Goal: Transaction & Acquisition: Purchase product/service

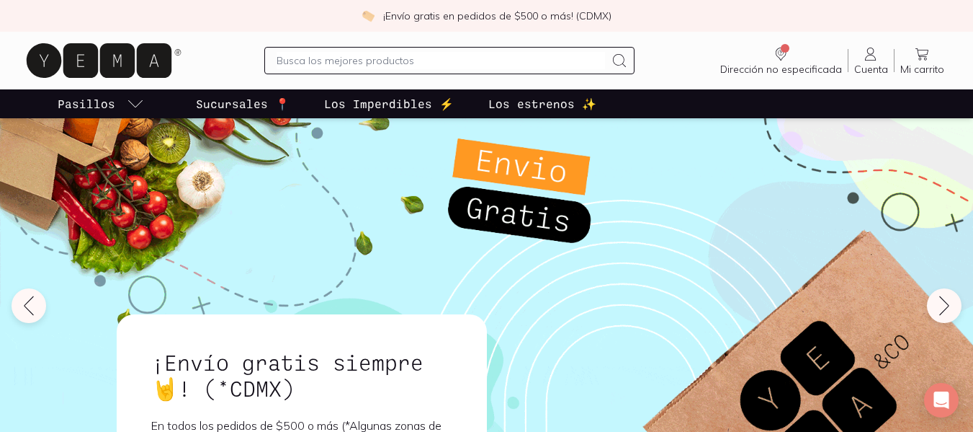
click at [537, 104] on p "Los estrenos ✨" at bounding box center [542, 103] width 108 height 17
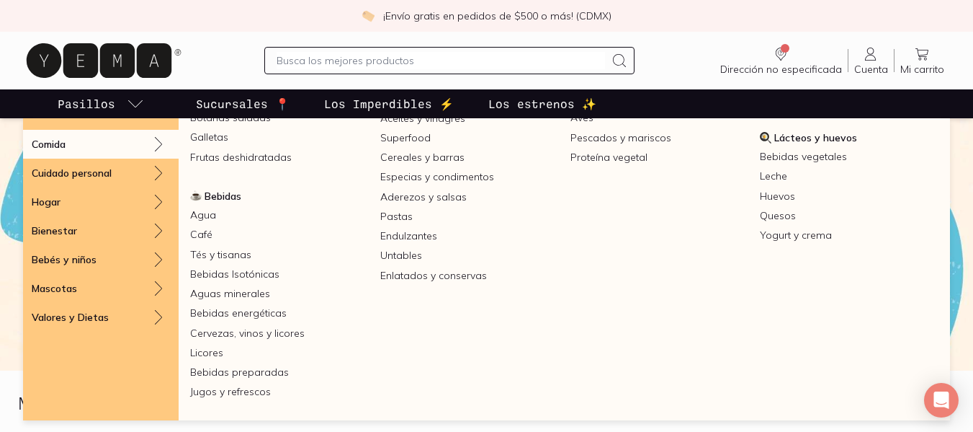
scroll to position [72, 0]
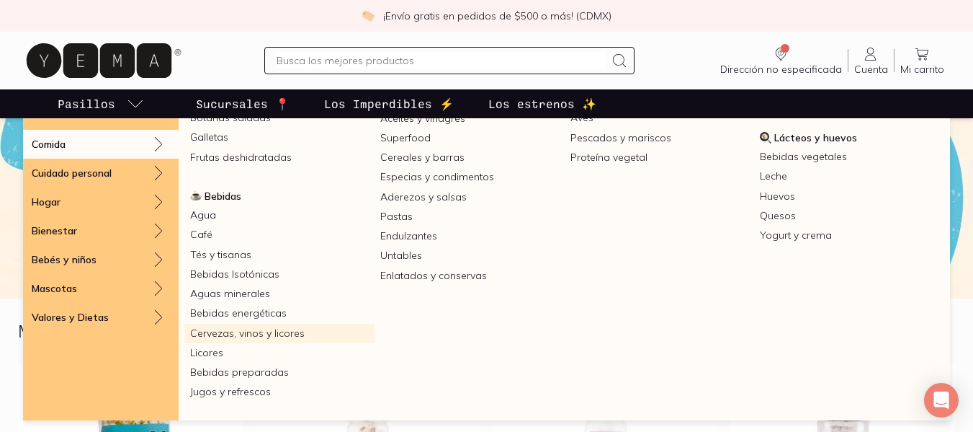
click at [213, 330] on link "Cervezas, vinos y licores" at bounding box center [279, 332] width 190 height 19
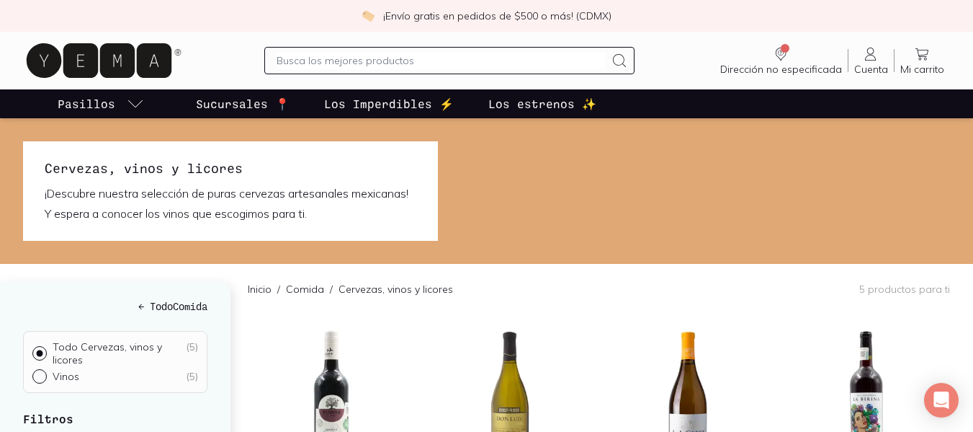
scroll to position [72, 0]
